Goal: Task Accomplishment & Management: Use online tool/utility

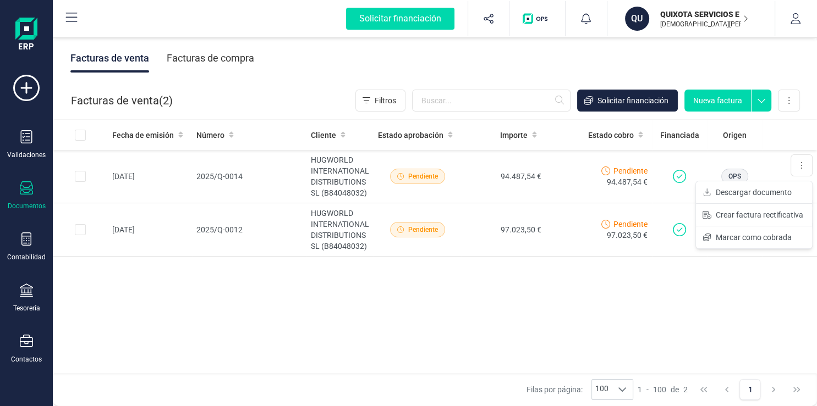
click at [492, 333] on div "Fecha de emisión Número Cliente Estado aprobación Importe Estado cobro Financia…" at bounding box center [435, 247] width 764 height 255
click at [539, 24] on img "button" at bounding box center [536, 18] width 29 height 11
click at [792, 238] on button "Marcar como cobrada" at bounding box center [754, 238] width 116 height 22
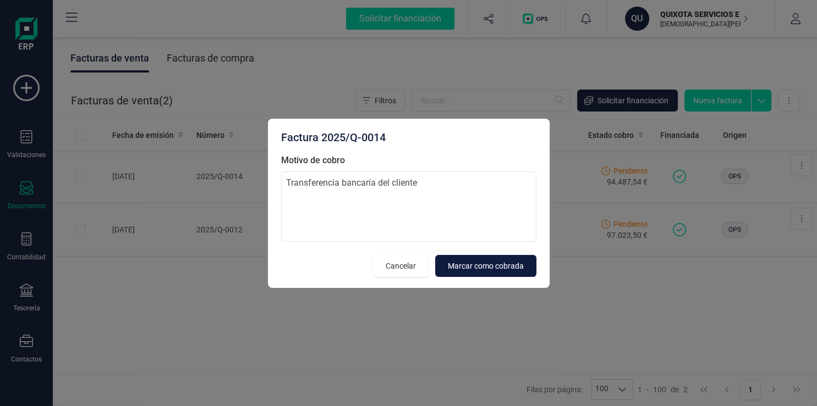
type textarea "Transferencia bancaría del cliente"
click at [459, 269] on span "Marcar como cobrada" at bounding box center [486, 266] width 76 height 11
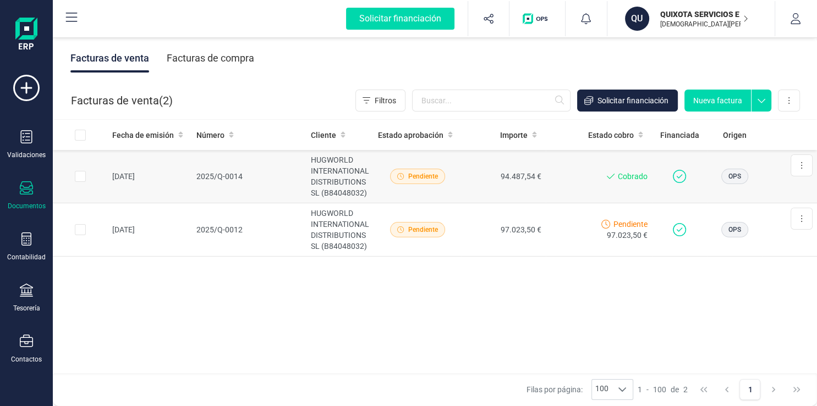
click at [81, 179] on input "Row Selected 66baaab8-e692-4c0d-8115-7539cee4dea6" at bounding box center [80, 176] width 11 height 11
checkbox input "true"
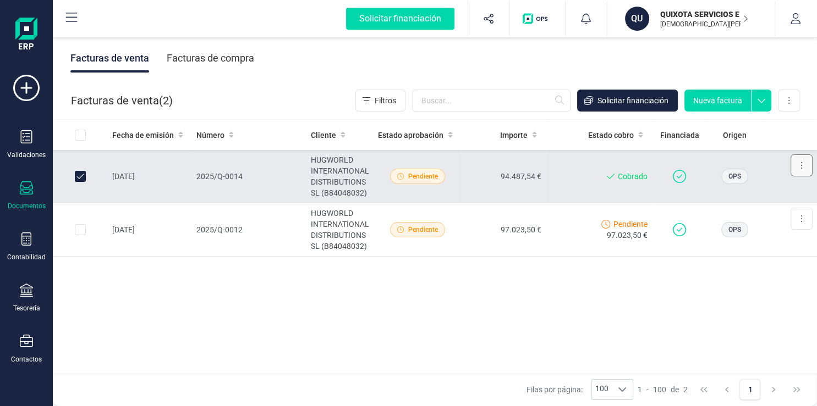
click at [810, 169] on button at bounding box center [801, 166] width 22 height 22
click at [714, 308] on div "Fecha de emisión Número Cliente Estado aprobación Importe Estado cobro Financia…" at bounding box center [435, 247] width 764 height 255
click at [80, 233] on input "Row Selected e8966db8-3cf8-43ab-ac3b-ee12a4a49555" at bounding box center [80, 229] width 11 height 11
checkbox input "true"
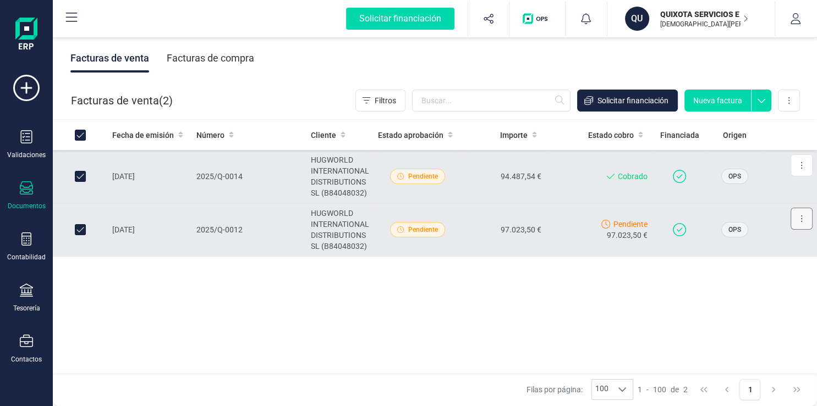
click at [799, 228] on button at bounding box center [801, 219] width 22 height 22
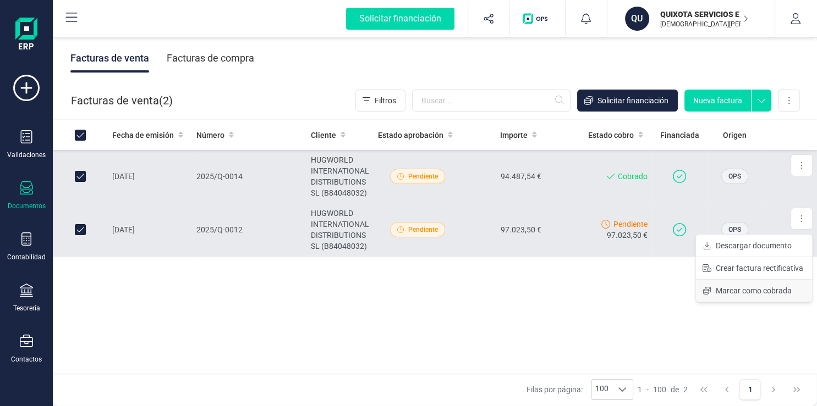
click at [777, 296] on button "Marcar como cobrada" at bounding box center [754, 291] width 116 height 22
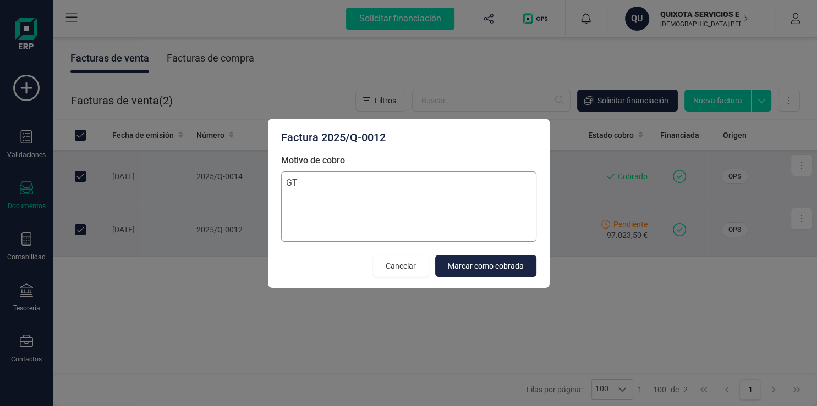
type textarea "G"
type textarea "Transferencia recibida del cliente"
click at [507, 269] on span "Marcar como cobrada" at bounding box center [486, 266] width 76 height 11
